Goal: Task Accomplishment & Management: Manage account settings

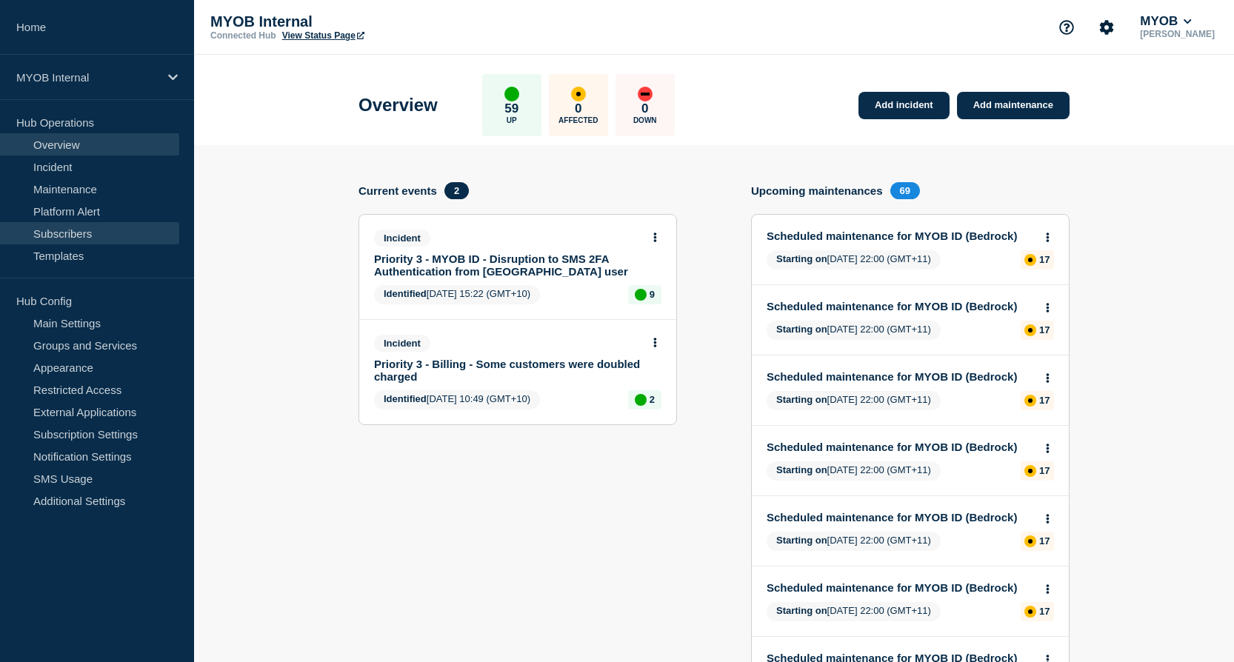
drag, startPoint x: 0, startPoint y: 0, endPoint x: 62, endPoint y: 232, distance: 240.0
click at [62, 232] on link "Subscribers" at bounding box center [89, 233] width 179 height 22
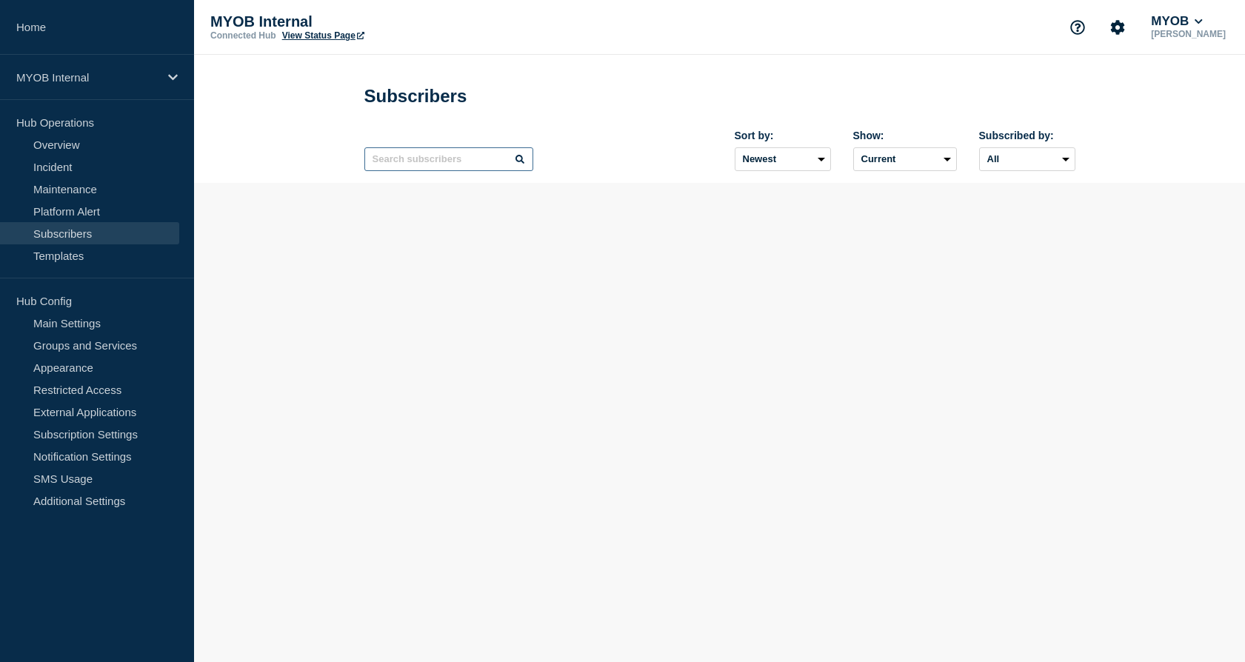
click at [448, 165] on input "text" at bounding box center [448, 159] width 169 height 24
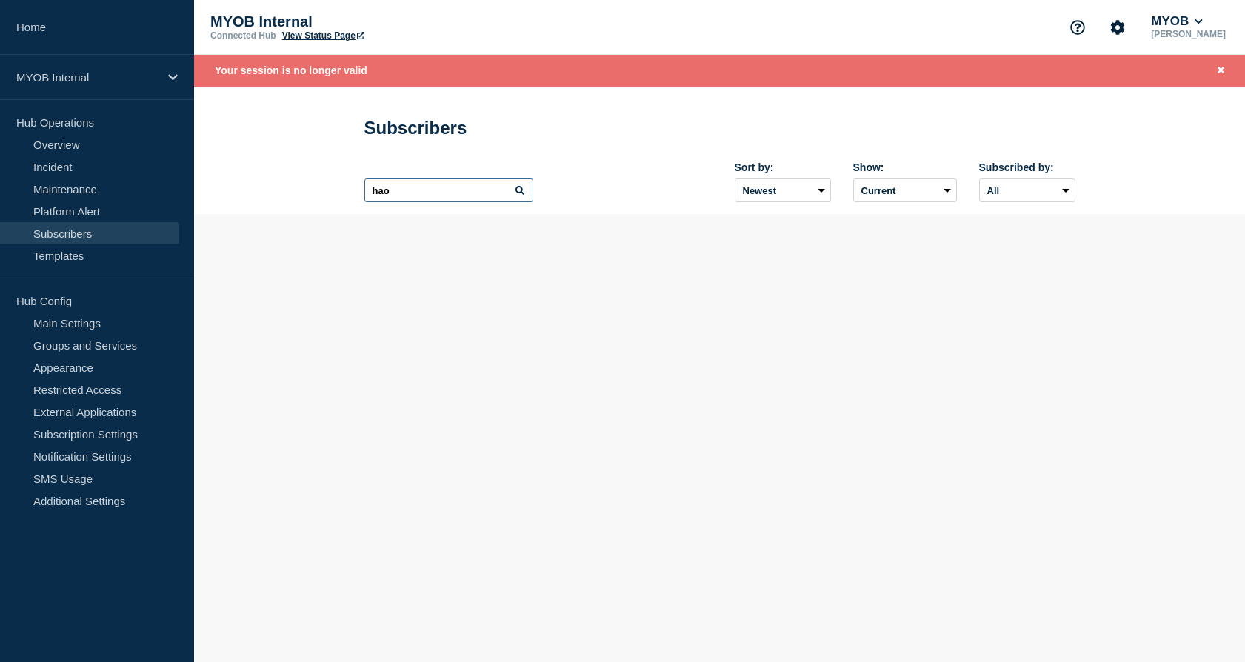
type input "hao"
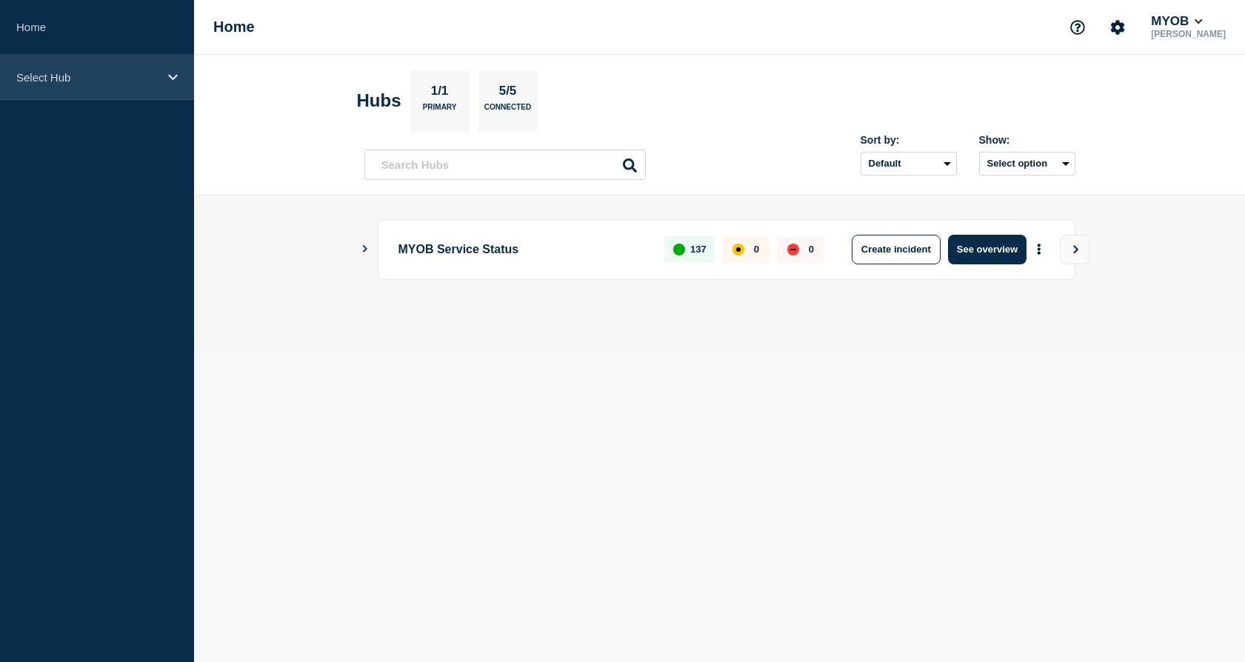
click at [171, 82] on icon at bounding box center [173, 77] width 10 height 11
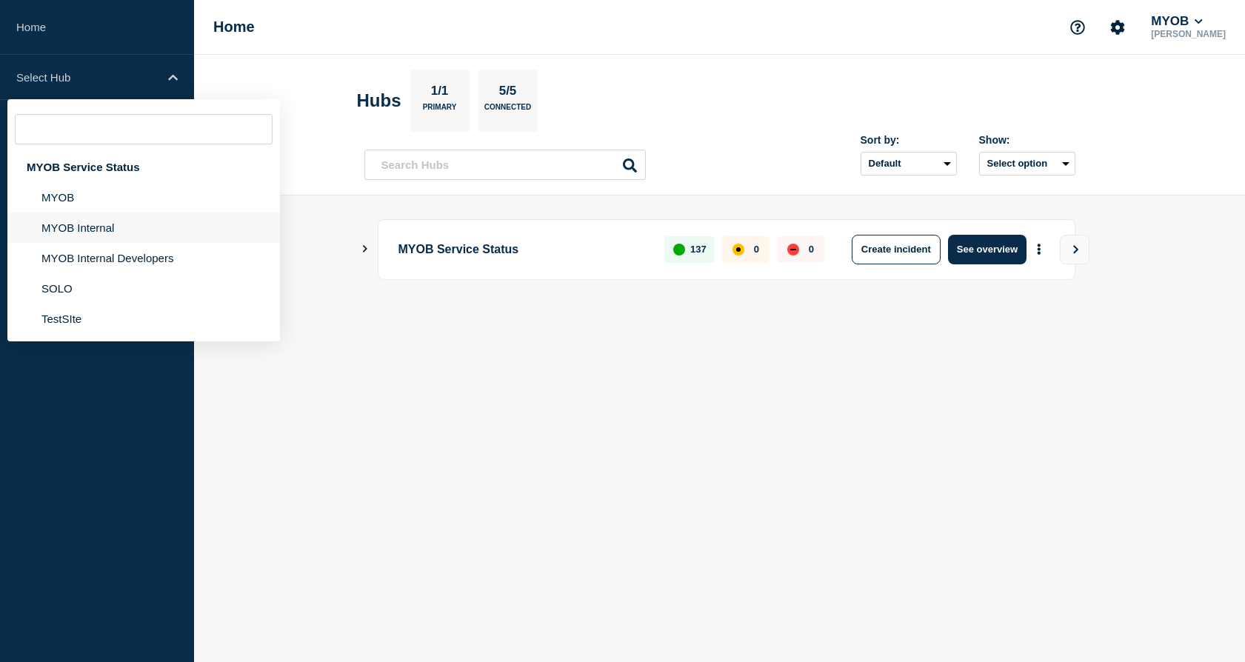
click at [127, 227] on li "MYOB Internal" at bounding box center [143, 228] width 273 height 30
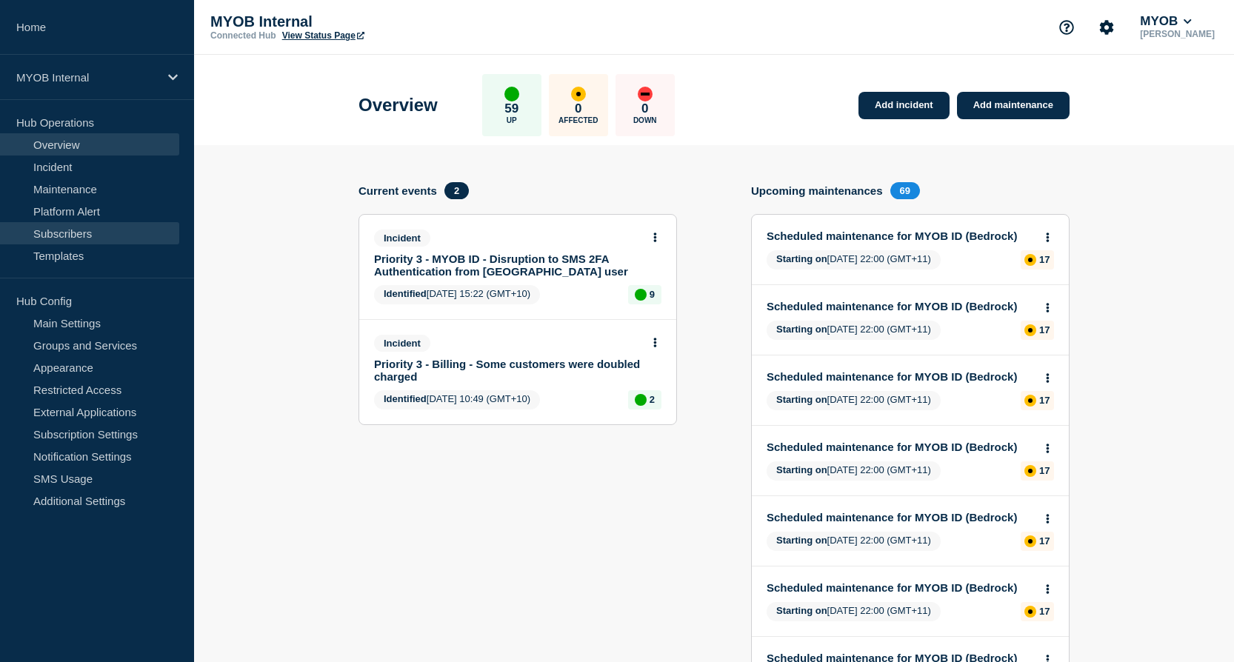
click at [107, 226] on link "Subscribers" at bounding box center [89, 233] width 179 height 22
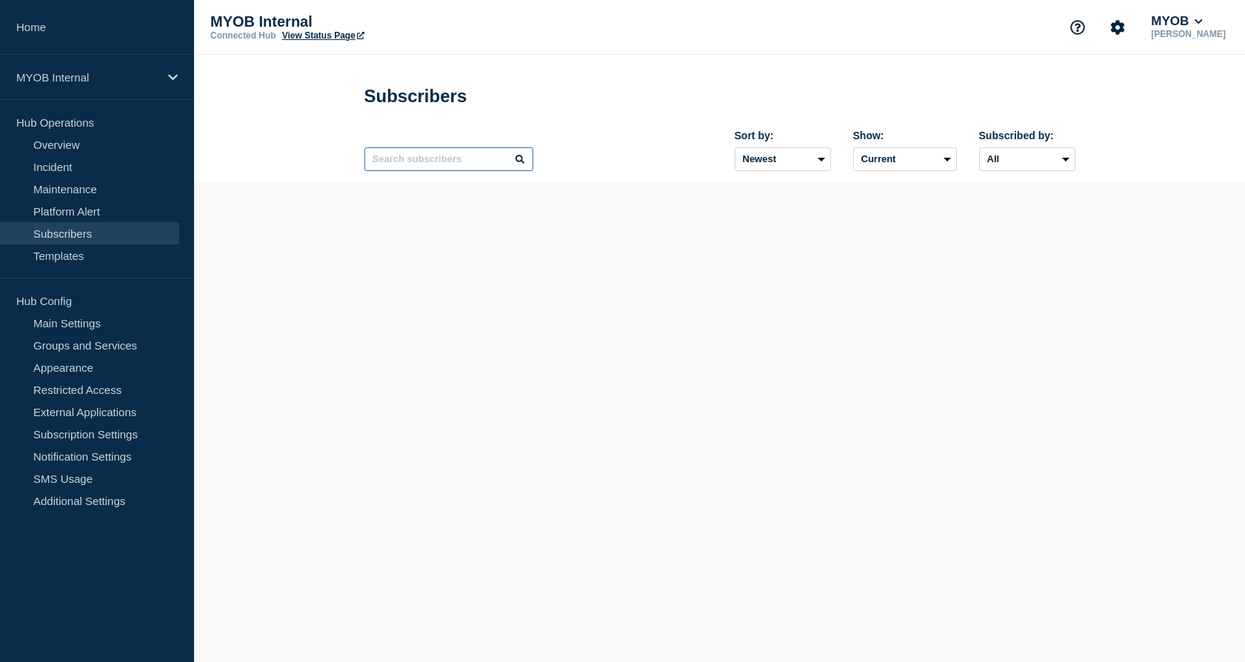
click at [431, 167] on input "text" at bounding box center [448, 159] width 169 height 24
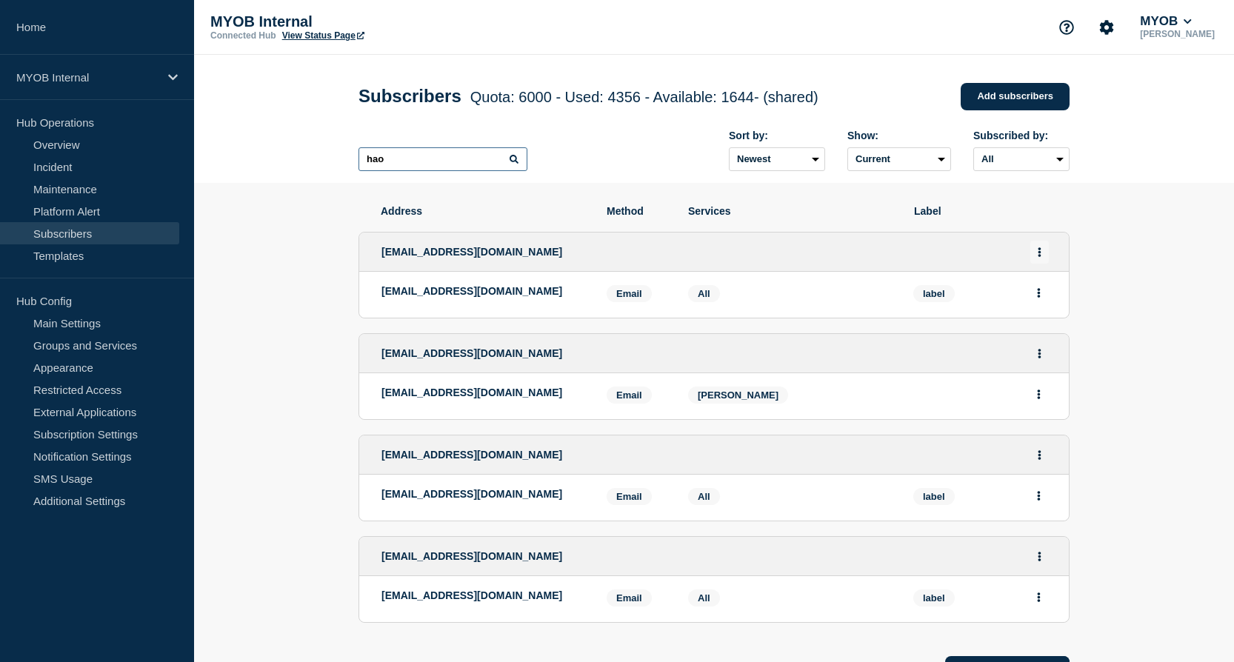
type input "hao"
click at [1039, 257] on icon "Actions" at bounding box center [1039, 252] width 4 height 10
click at [1051, 313] on button "Delete" at bounding box center [1040, 313] width 28 height 11
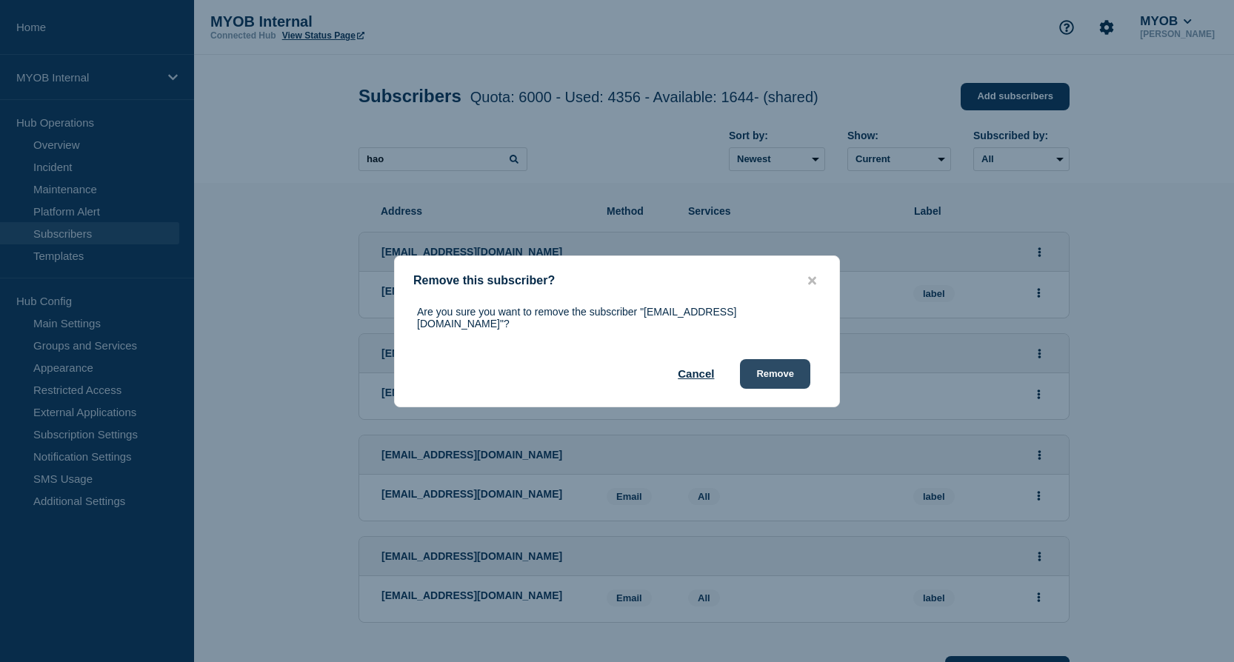
click at [772, 364] on button "Remove" at bounding box center [775, 374] width 70 height 30
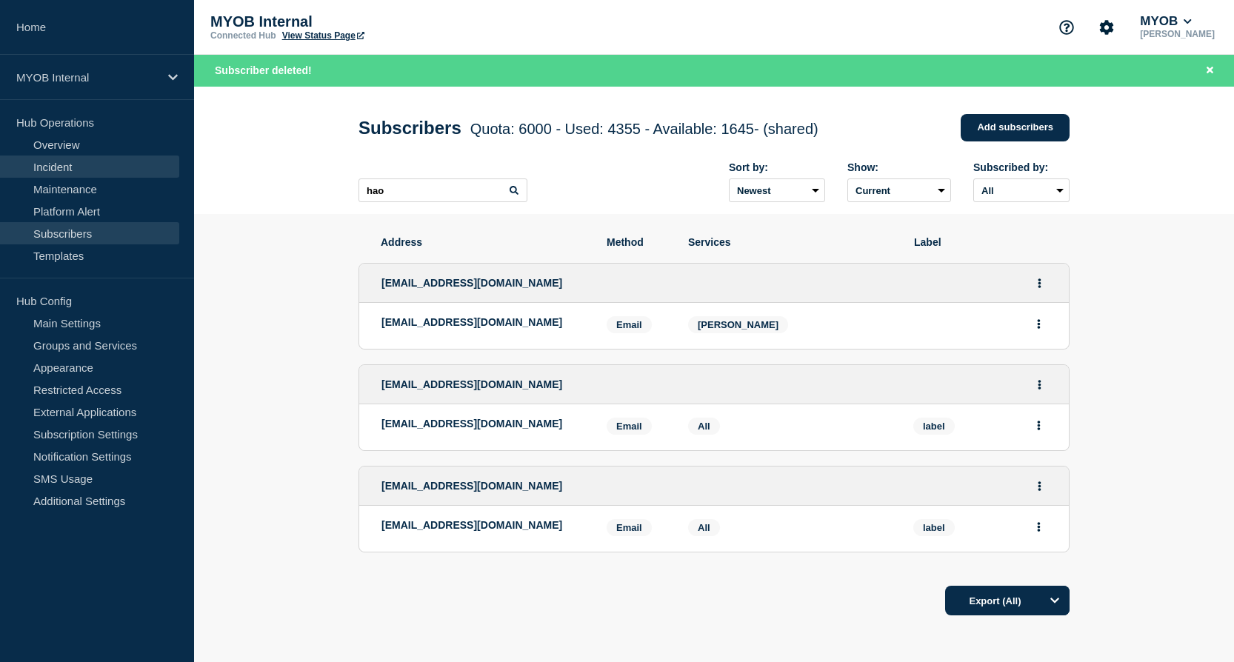
click at [45, 168] on link "Incident" at bounding box center [89, 167] width 179 height 22
